Goal: Task Accomplishment & Management: Complete application form

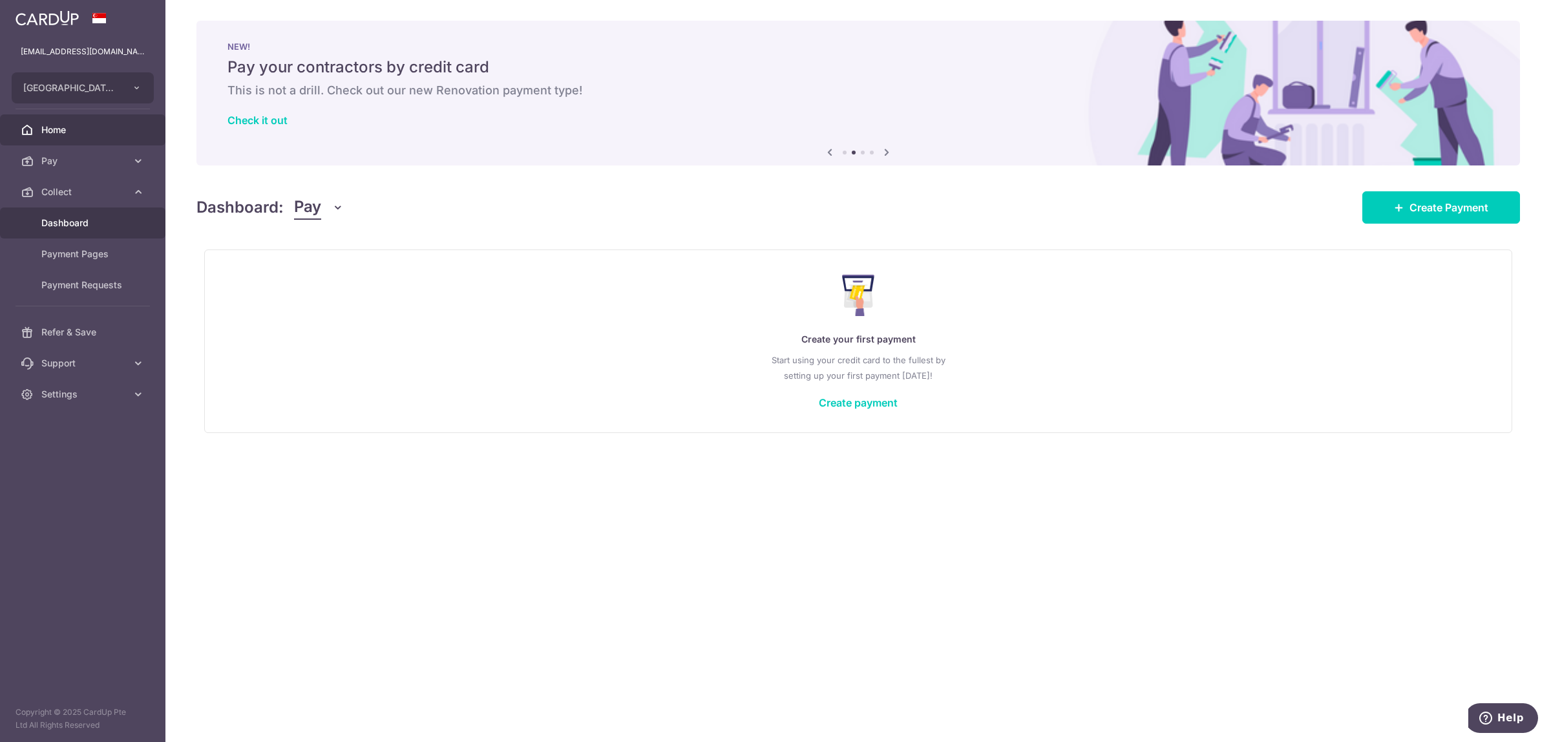
click at [89, 225] on span "Dashboard" at bounding box center [83, 222] width 85 height 13
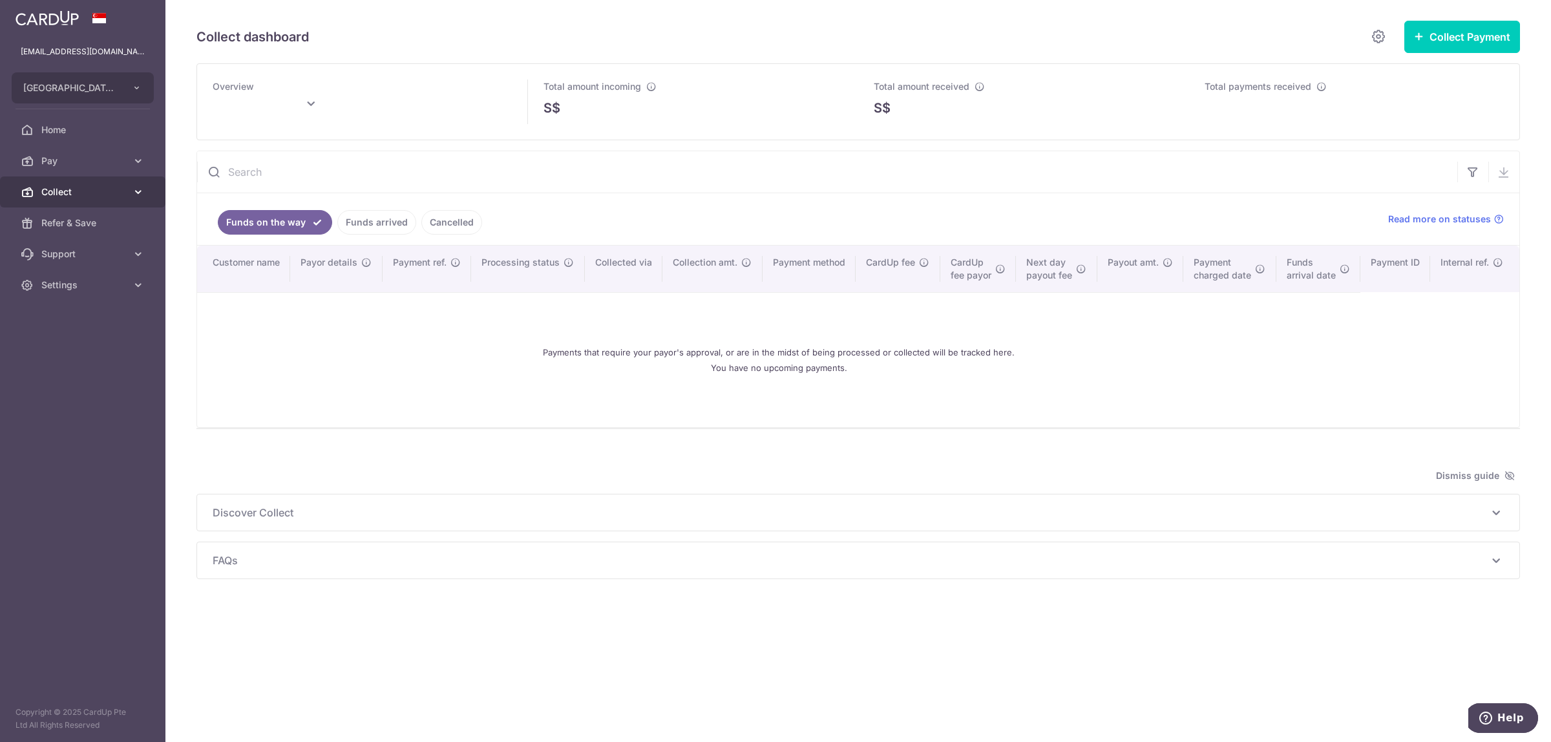
click at [137, 192] on icon at bounding box center [138, 191] width 13 height 13
click at [98, 253] on span "Payment Pages" at bounding box center [83, 253] width 85 height 13
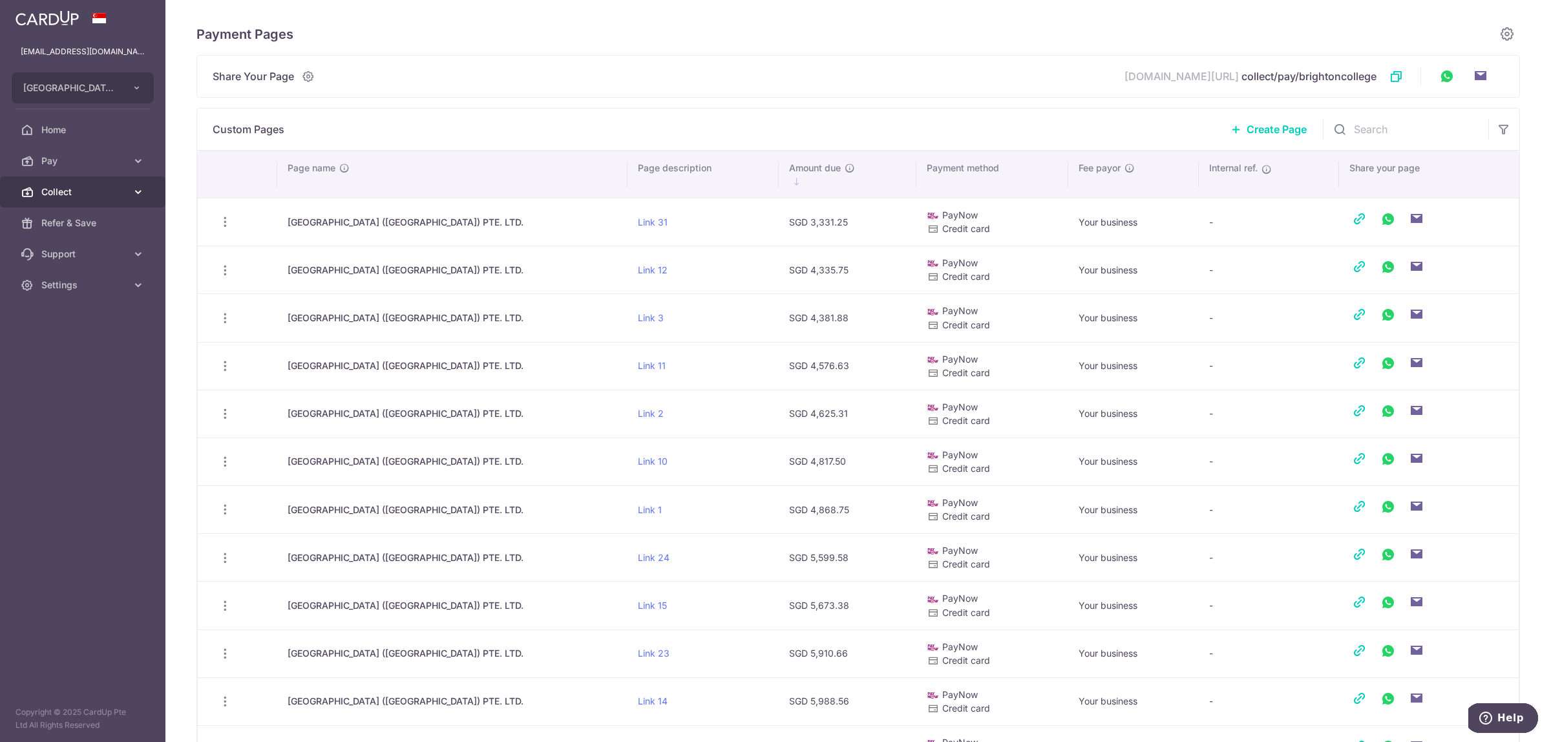
click at [123, 191] on span "Collect" at bounding box center [83, 191] width 85 height 13
click at [94, 226] on span "Dashboard" at bounding box center [83, 222] width 85 height 13
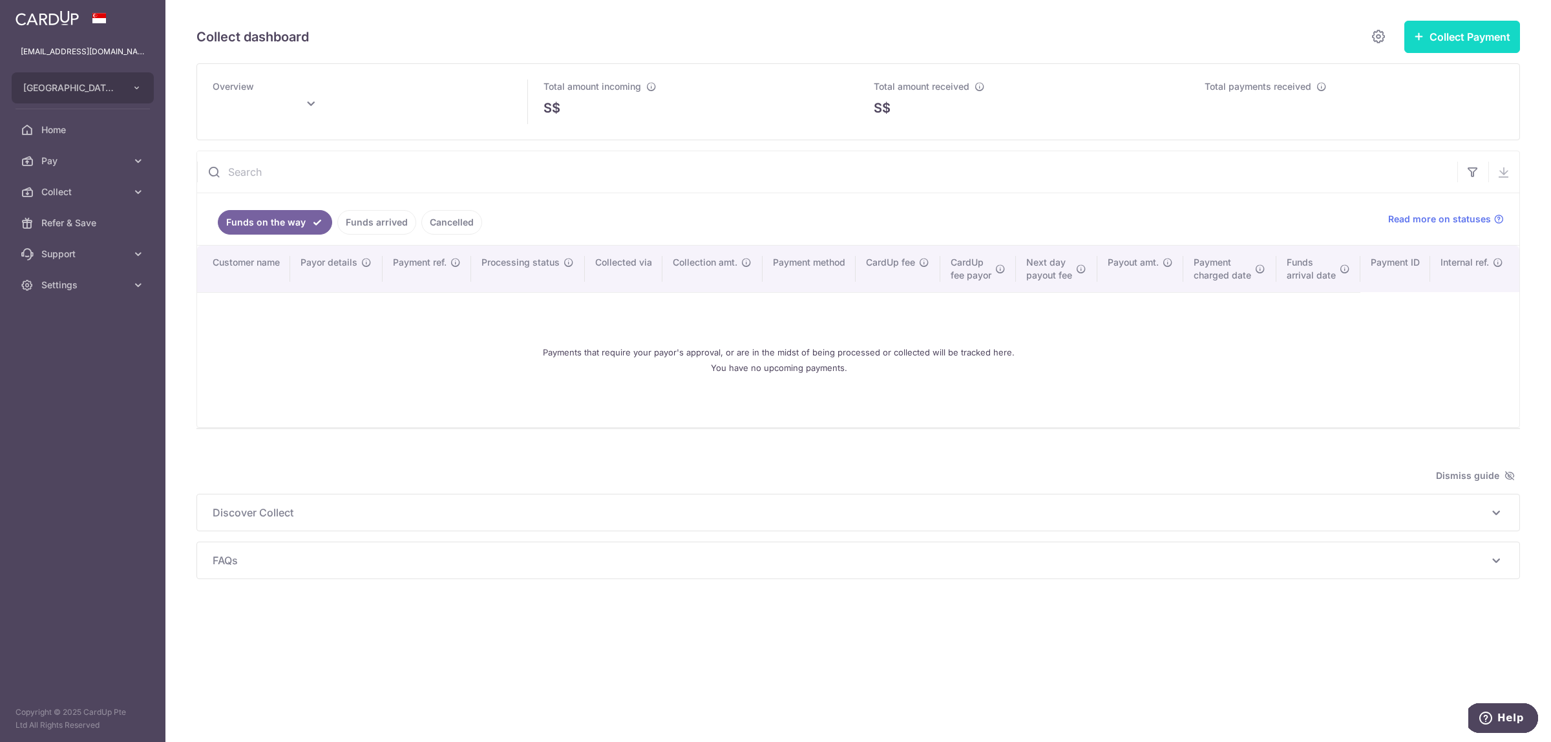
click at [1436, 30] on button "Collect Payment" at bounding box center [1462, 37] width 116 height 32
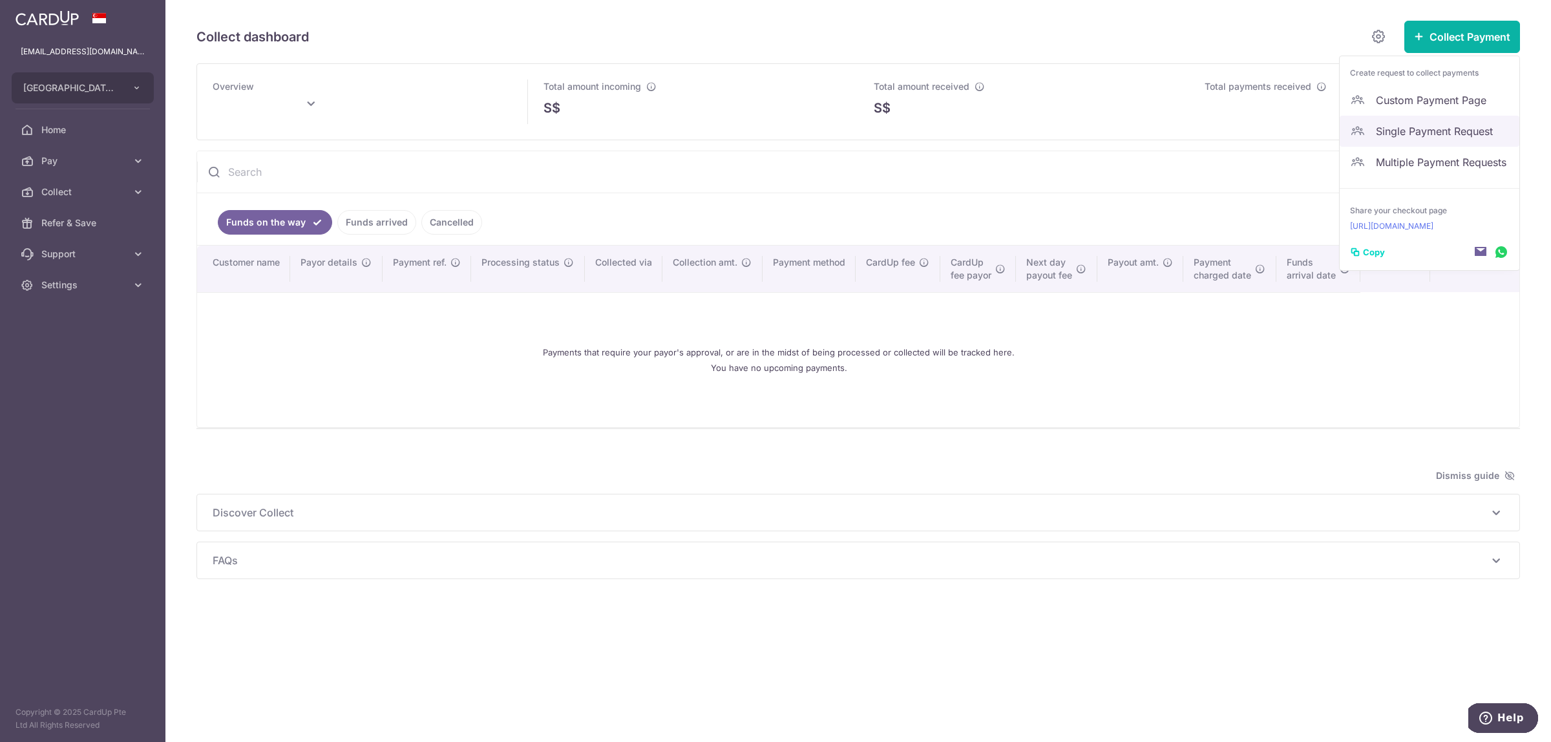
click at [1409, 137] on span "Single Payment Request" at bounding box center [1441, 131] width 133 height 16
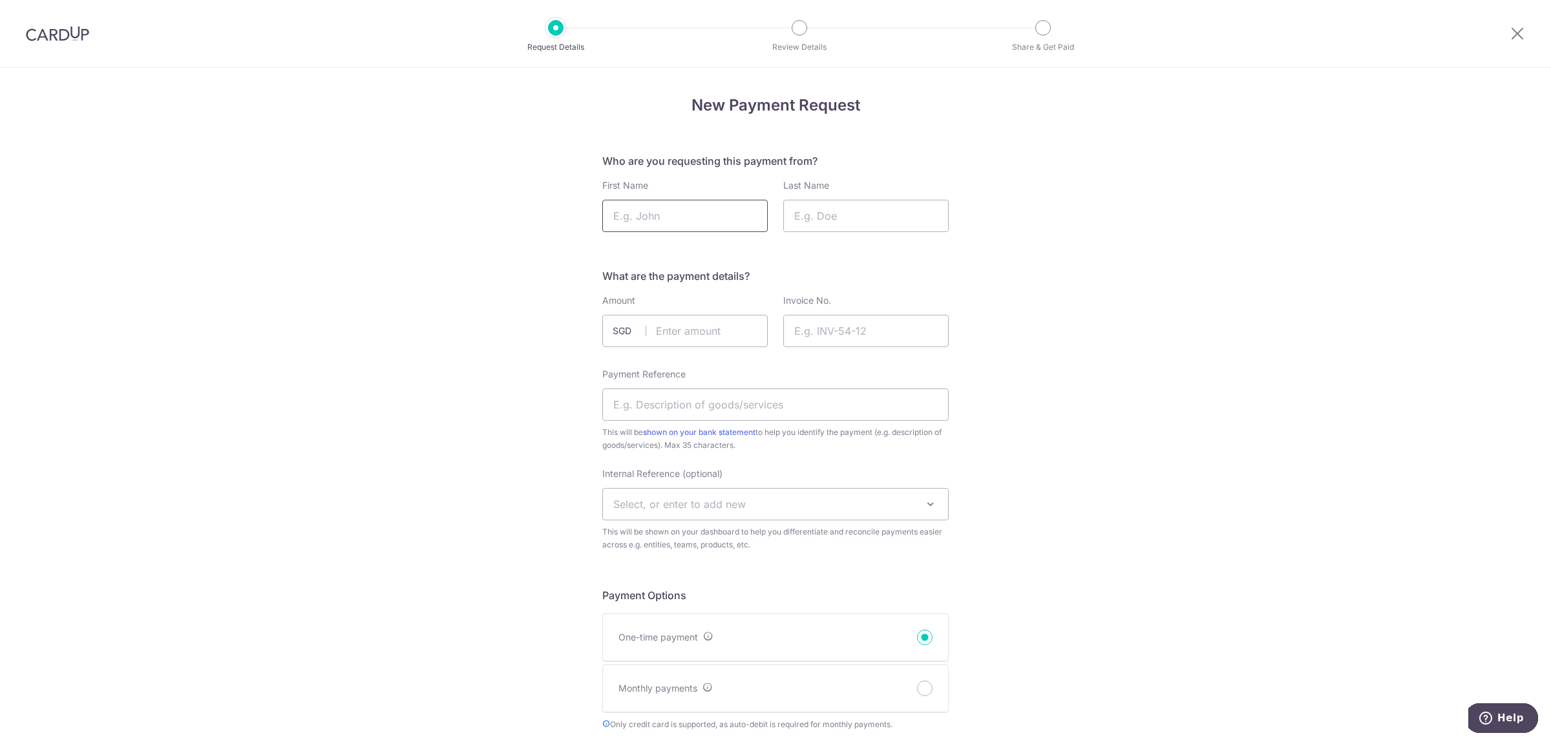
click at [653, 205] on input "First Name" at bounding box center [684, 216] width 165 height 32
paste input "Neale"
click at [659, 213] on input "Neale" at bounding box center [684, 216] width 165 height 32
drag, startPoint x: 658, startPoint y: 212, endPoint x: 550, endPoint y: 210, distance: 107.9
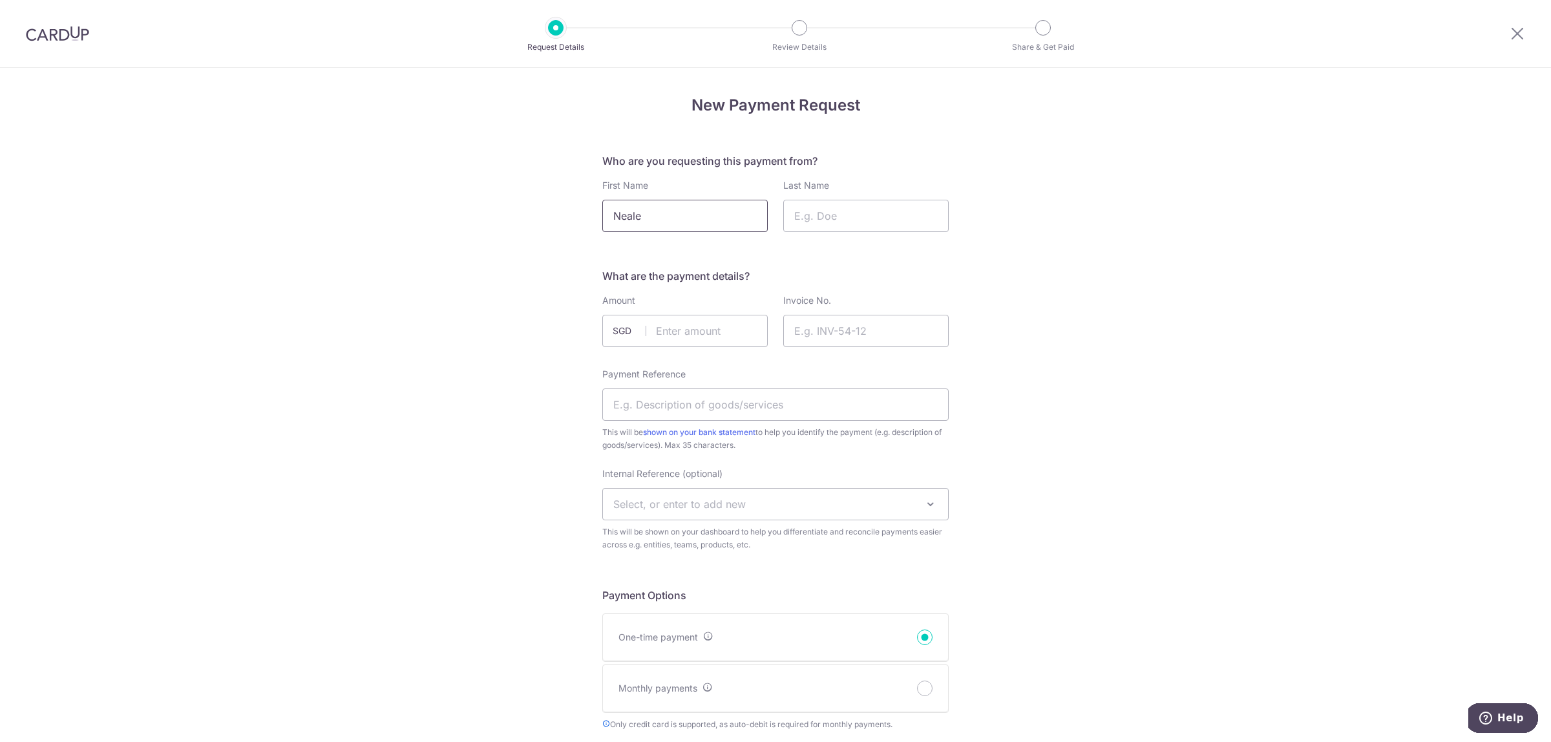
paste input "Paul"
click at [611, 212] on input "Paul" at bounding box center [684, 216] width 165 height 32
type input "Paul"
click at [866, 210] on input "Last Name" at bounding box center [865, 216] width 165 height 32
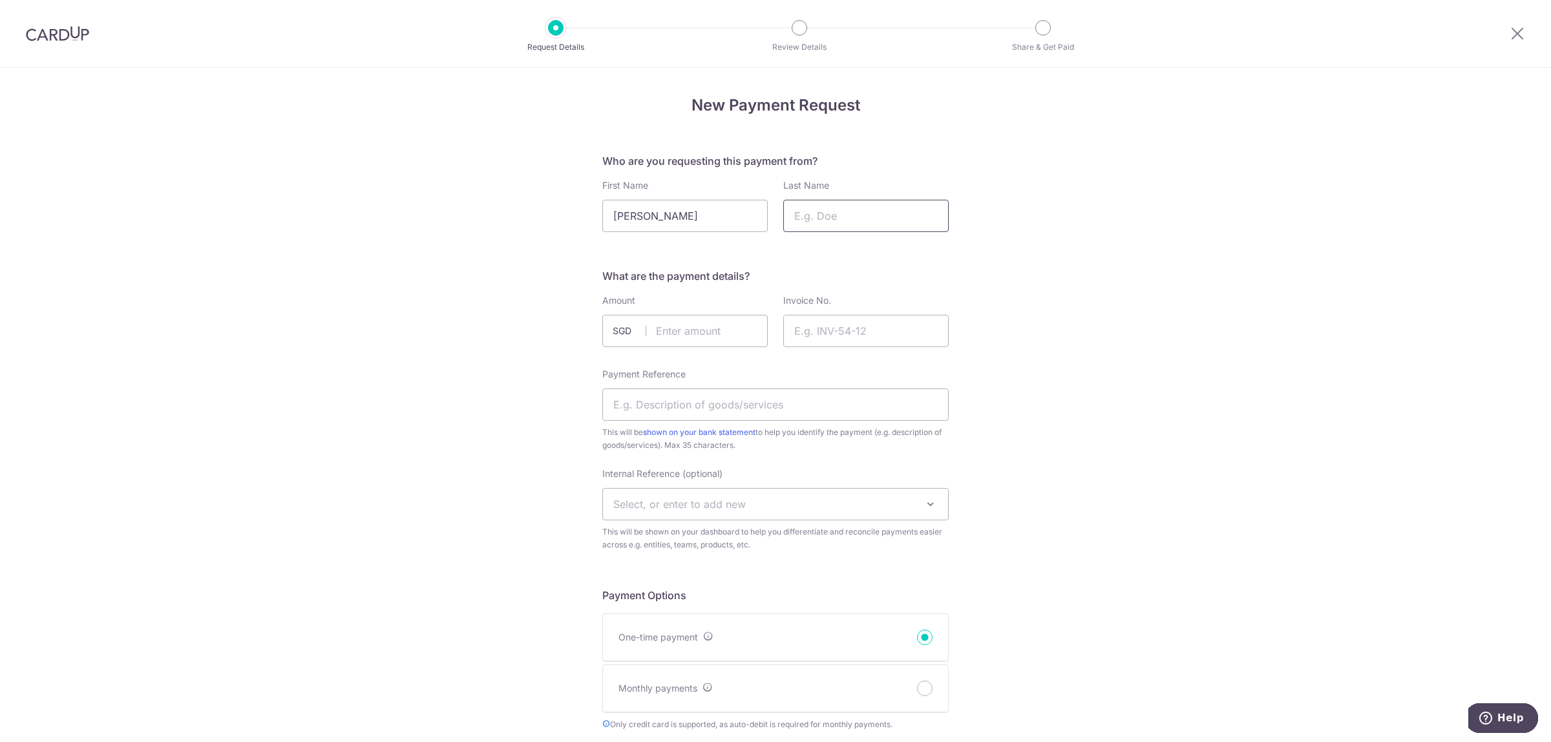
paste input "Neale"
type input "Neale"
click at [673, 333] on input "text" at bounding box center [684, 331] width 165 height 32
click at [724, 333] on input "text" at bounding box center [684, 331] width 165 height 32
type input "15471.35"
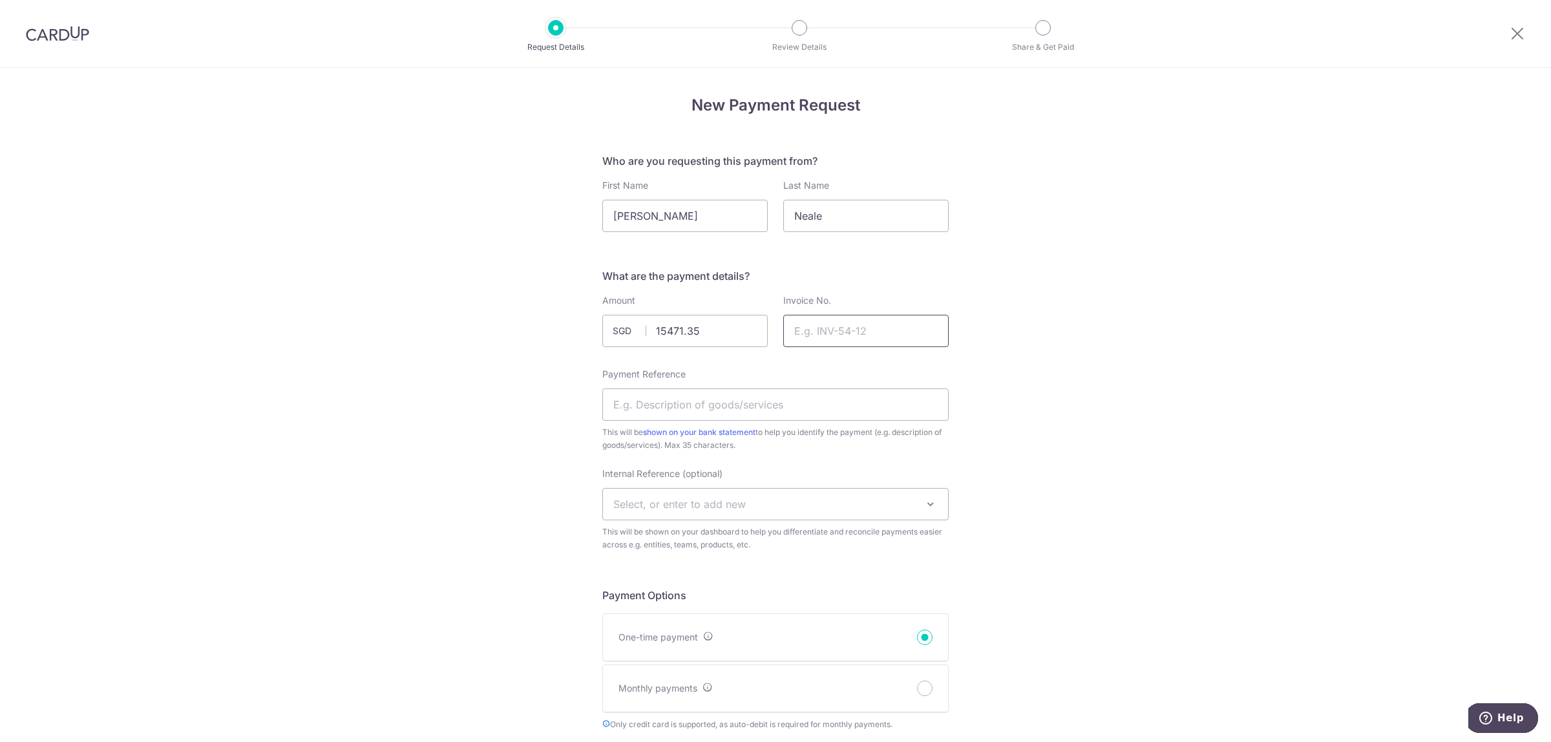
click at [850, 337] on input "Invoice No." at bounding box center [865, 331] width 165 height 32
paste input "SIBCSG2006147"
type input "SIBCSG2006147"
click at [701, 395] on input "Payment Reference" at bounding box center [775, 404] width 346 height 32
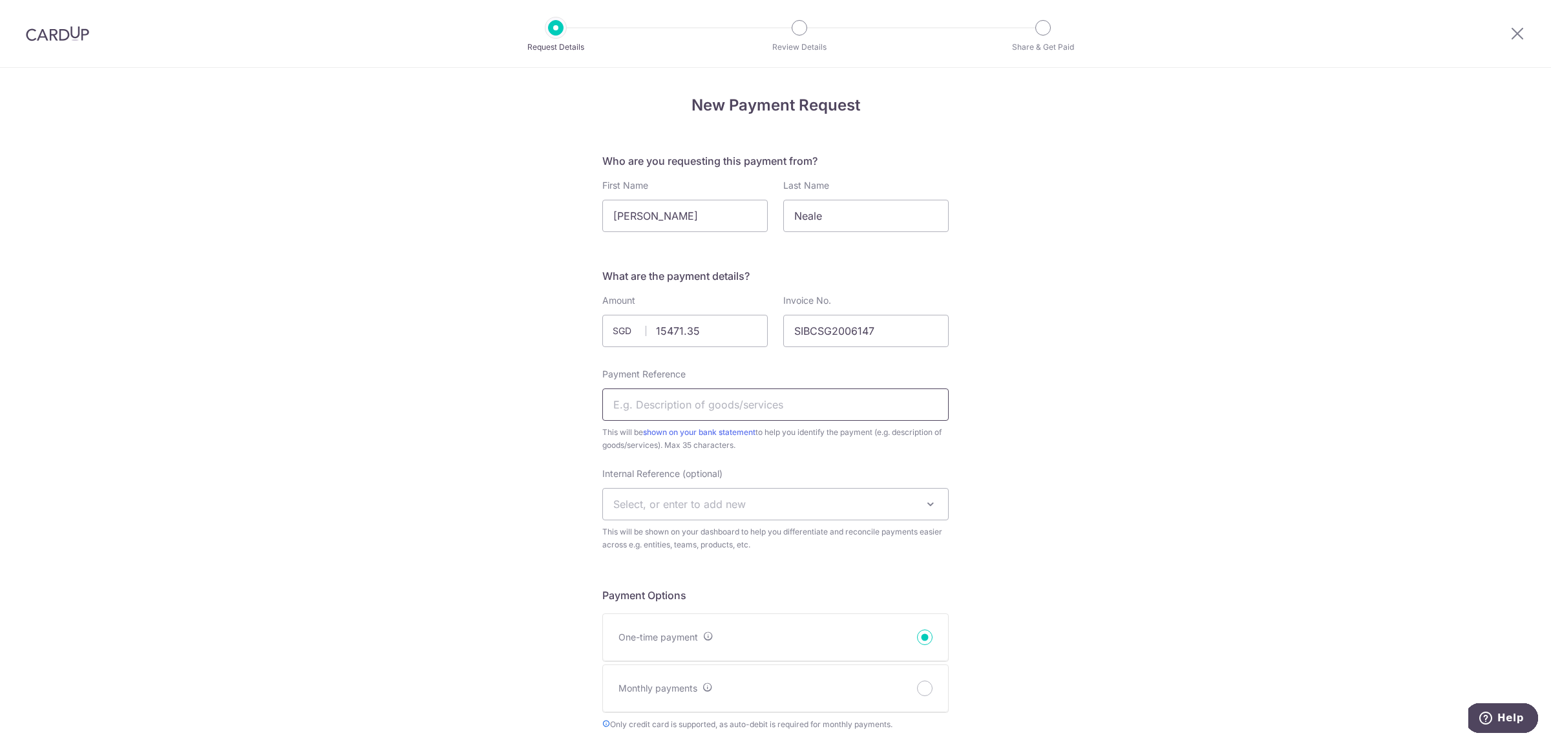
click at [623, 404] on input "Payment Reference" at bounding box center [775, 404] width 346 height 32
paste input "C059264"
type input "C059264"
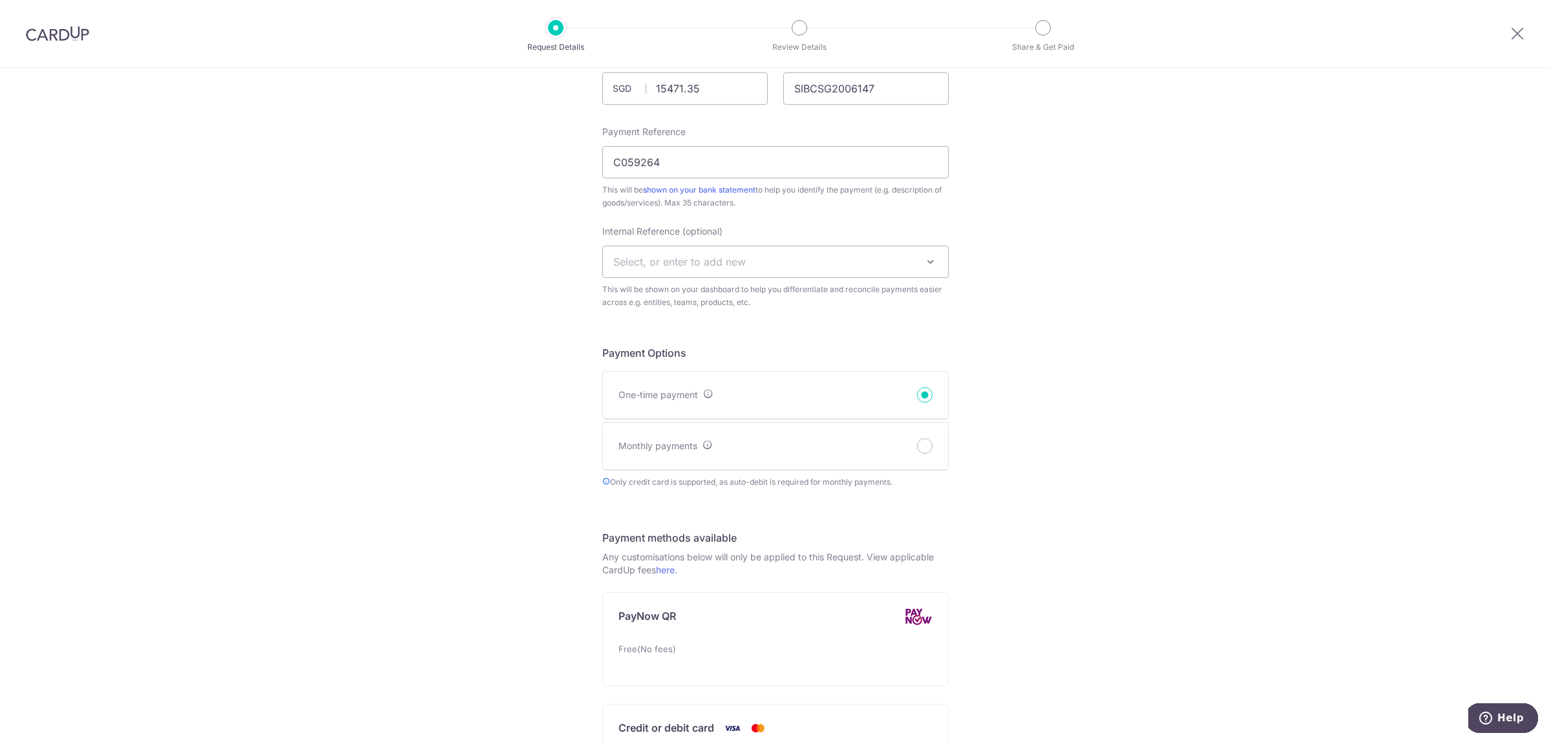
scroll to position [719, 0]
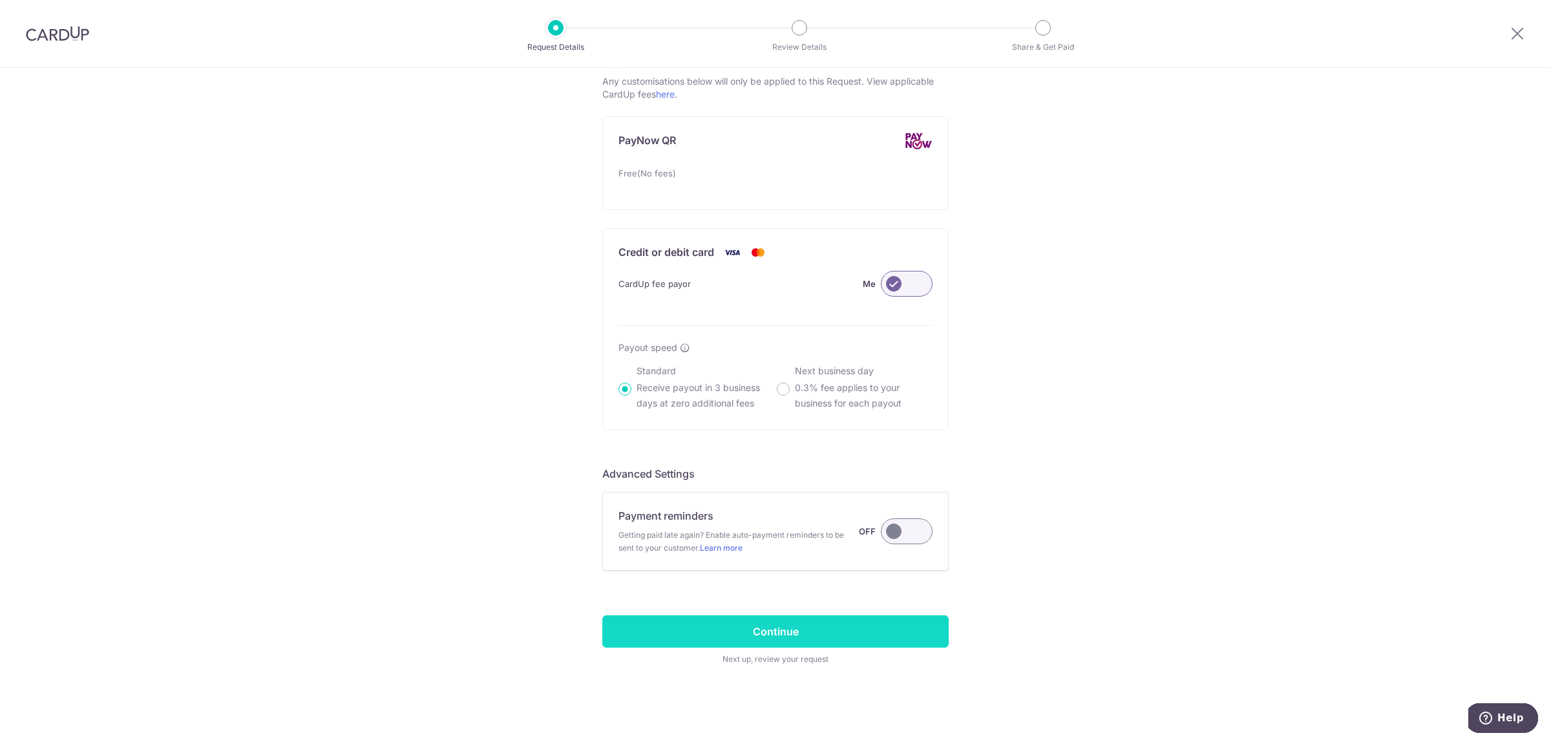
click at [821, 630] on input "Continue" at bounding box center [775, 631] width 346 height 32
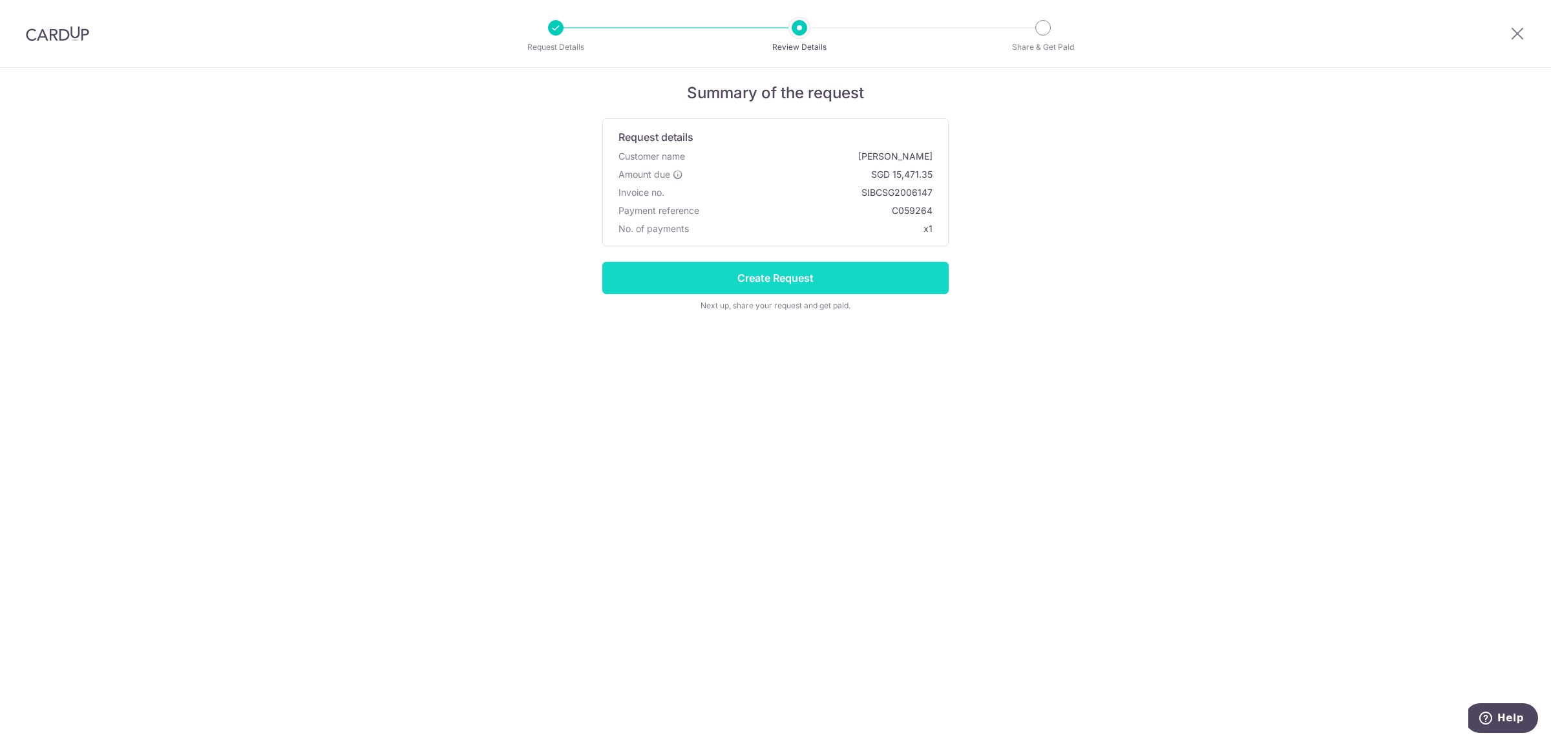
click at [858, 277] on input "Create Request" at bounding box center [775, 278] width 346 height 32
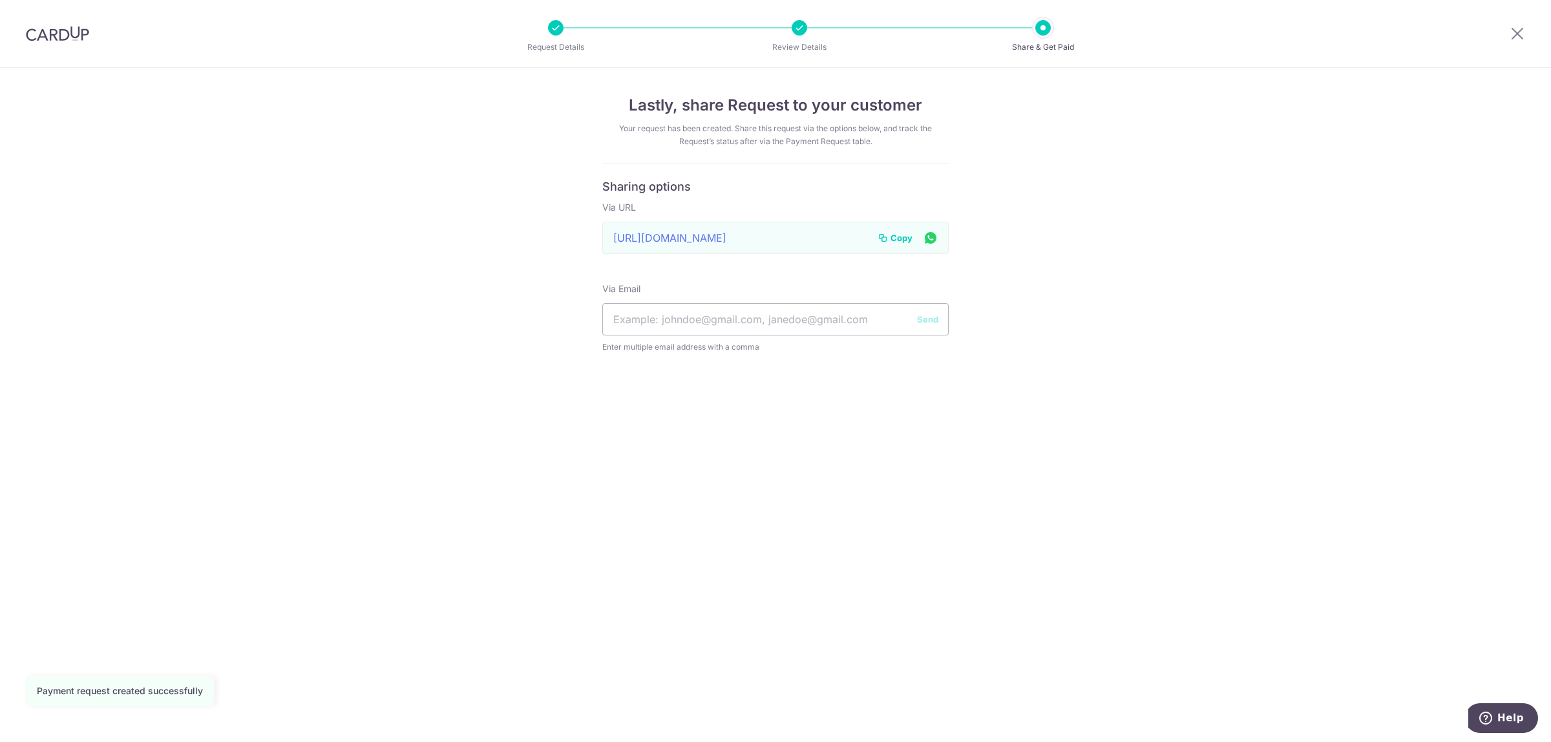
click at [896, 236] on span "Copy" at bounding box center [901, 237] width 22 height 13
click at [1522, 36] on icon at bounding box center [1517, 33] width 16 height 16
